Goal: Check status

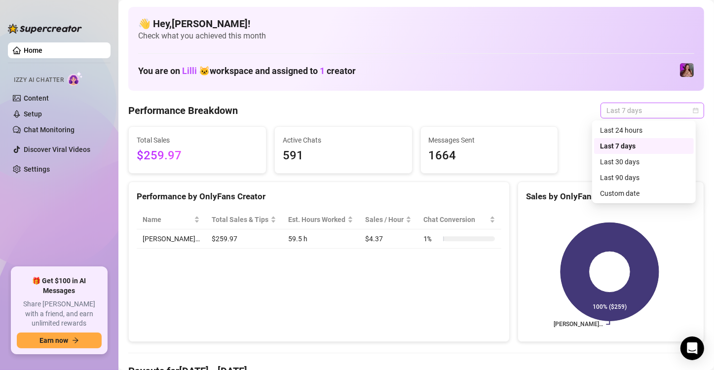
click at [620, 112] on span "Last 7 days" at bounding box center [652, 110] width 92 height 15
click at [612, 135] on div "Last 24 hours" at bounding box center [644, 130] width 88 height 11
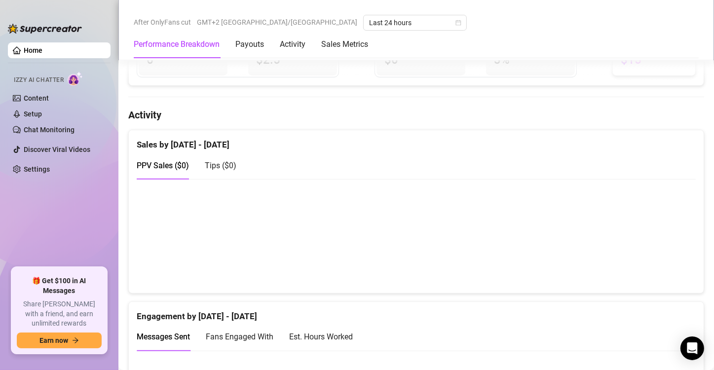
scroll to position [592, 0]
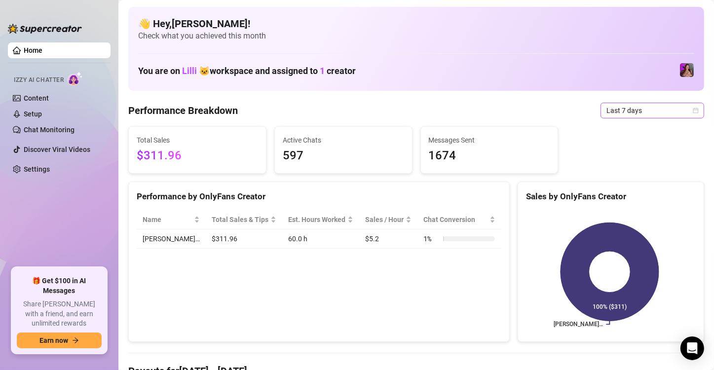
click at [624, 113] on span "Last 7 days" at bounding box center [652, 110] width 92 height 15
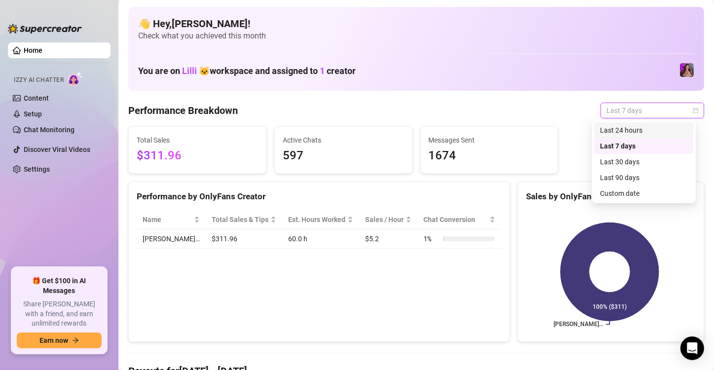
click at [625, 127] on div "Last 24 hours" at bounding box center [644, 130] width 88 height 11
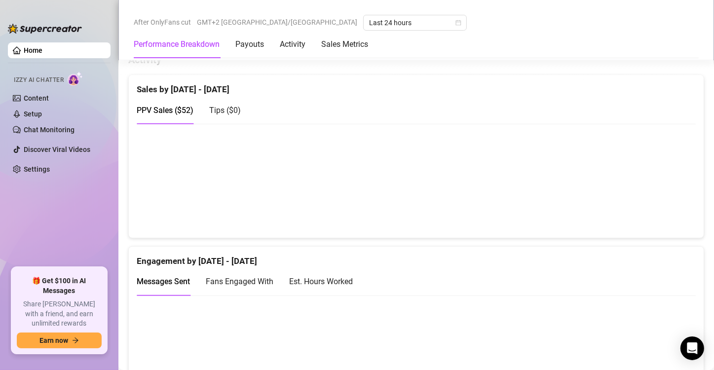
scroll to position [493, 0]
